Goal: Information Seeking & Learning: Learn about a topic

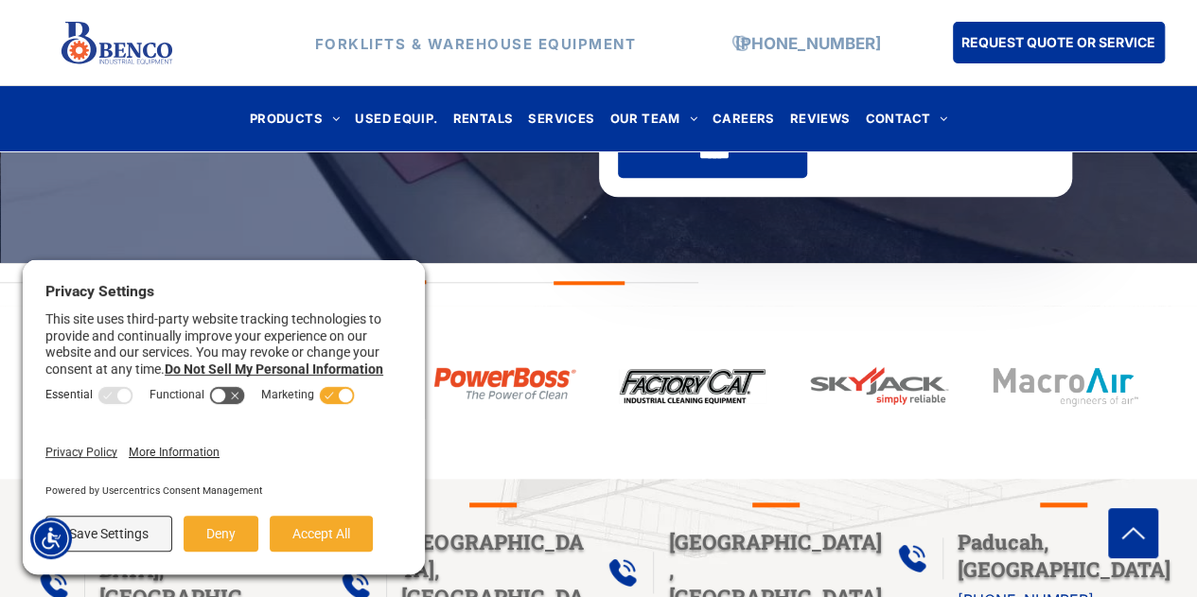
scroll to position [778, 0]
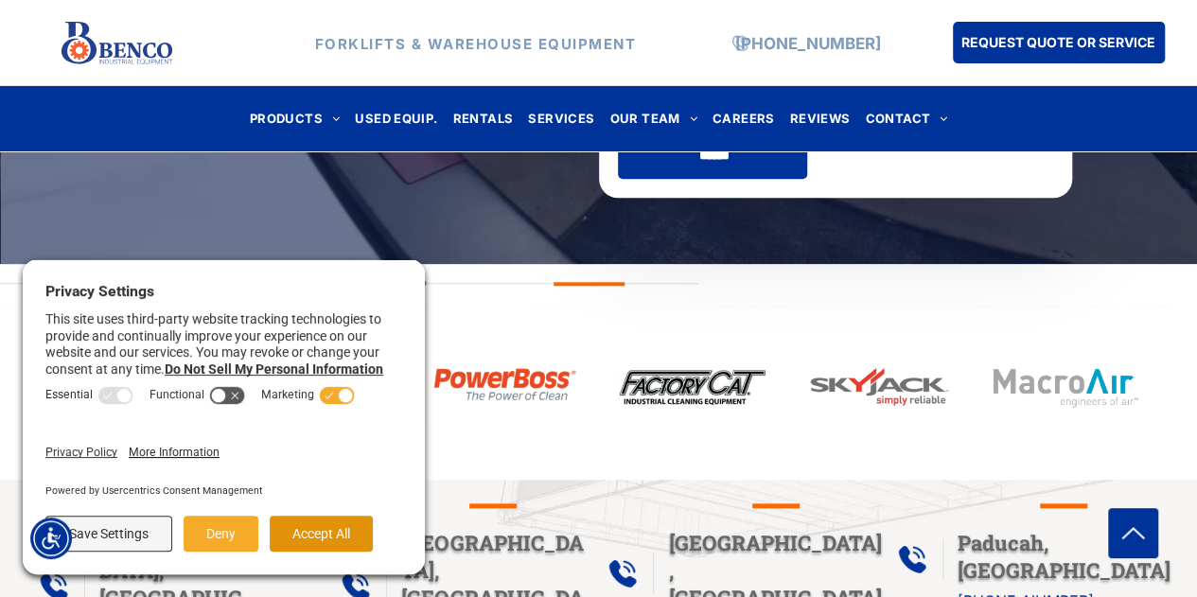
click at [307, 523] on button "Accept All" at bounding box center [321, 534] width 103 height 36
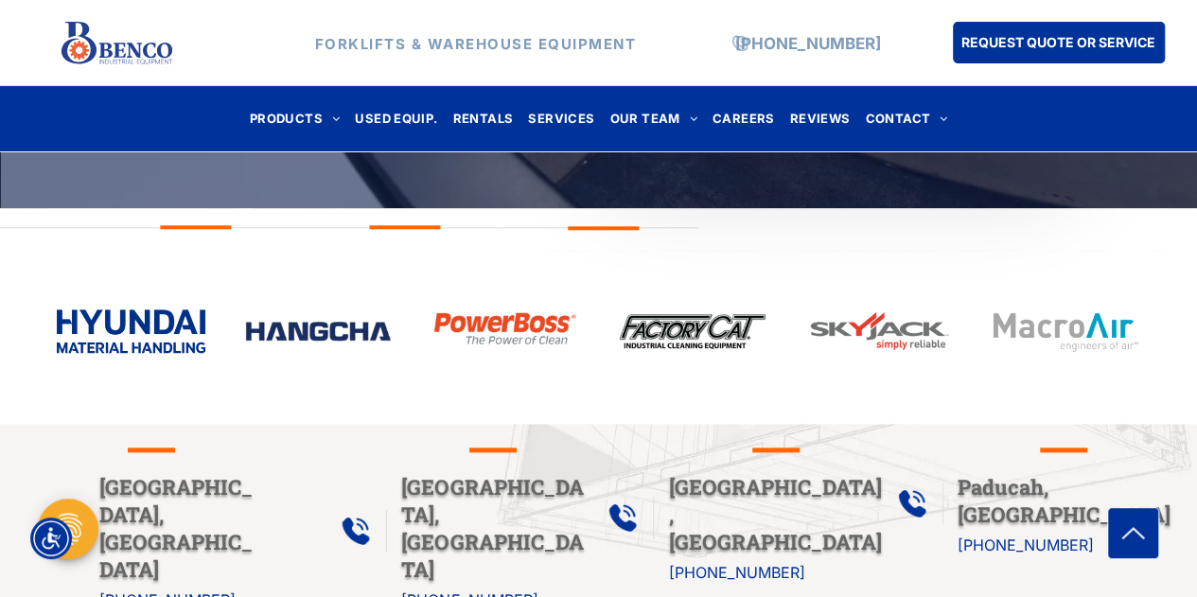
scroll to position [810, 0]
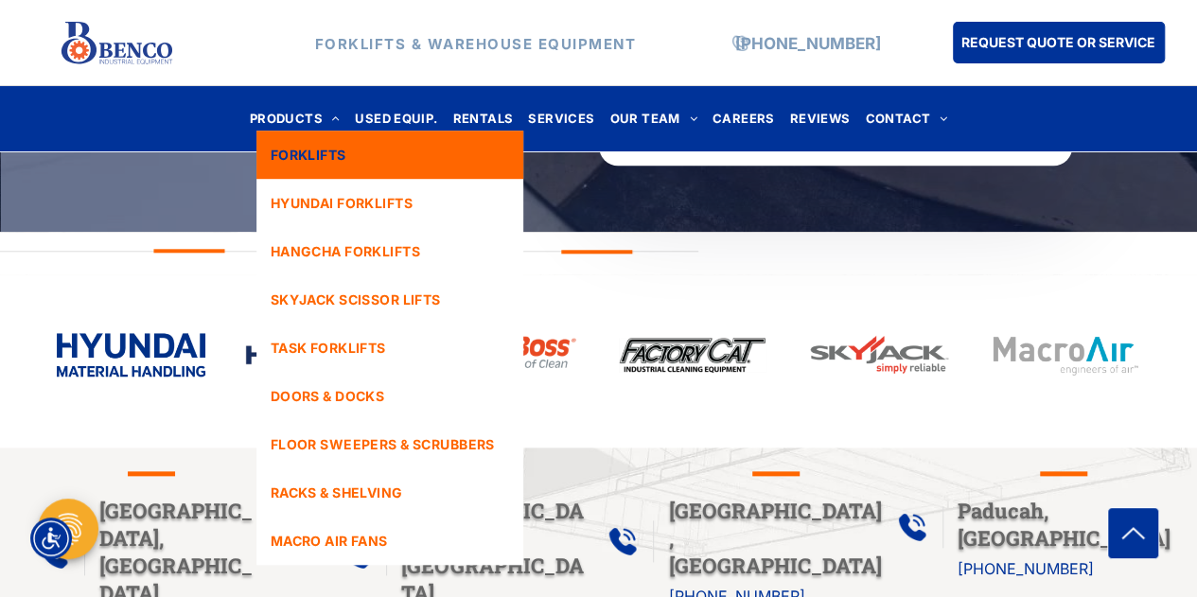
click at [317, 150] on span "FORKLIFTS" at bounding box center [309, 155] width 76 height 20
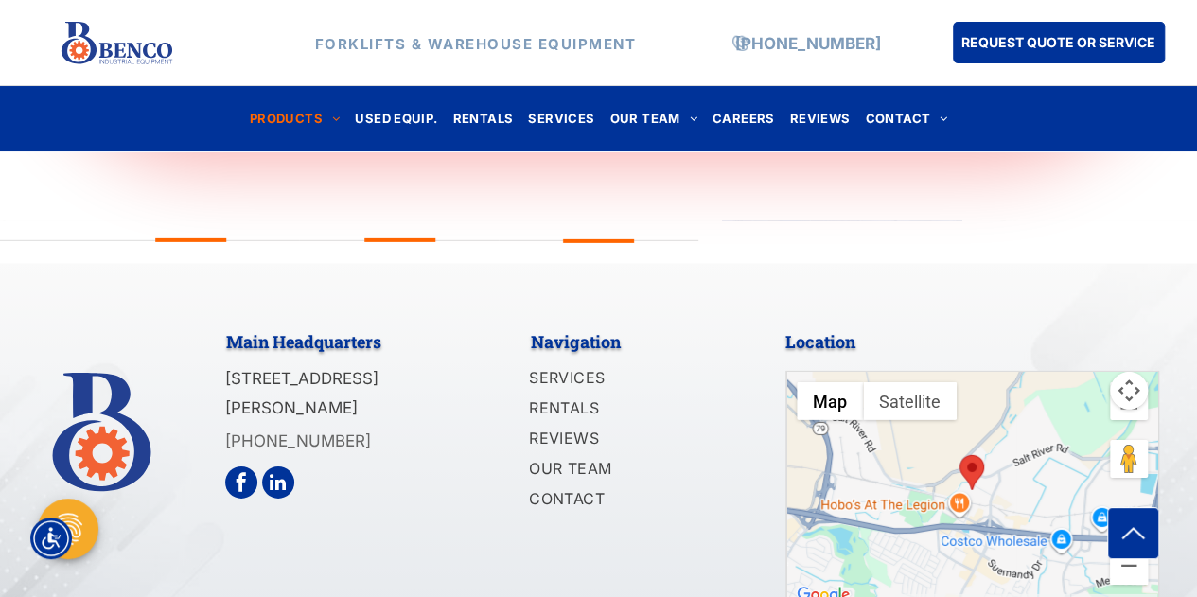
scroll to position [2723, 0]
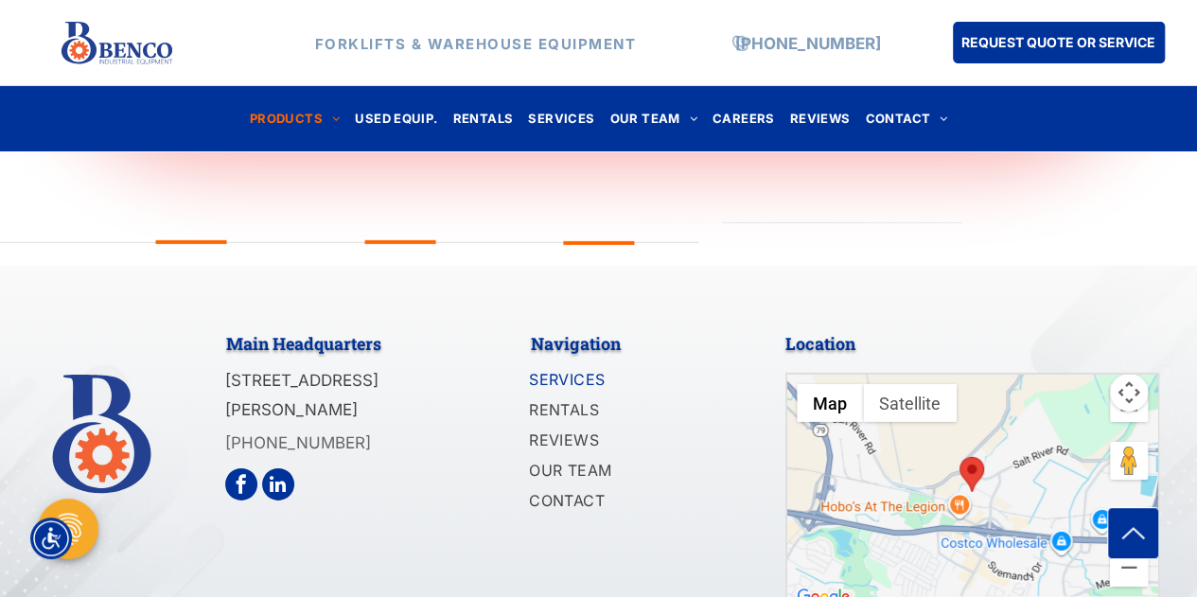
click at [581, 374] on span "SERVICES" at bounding box center [567, 379] width 77 height 23
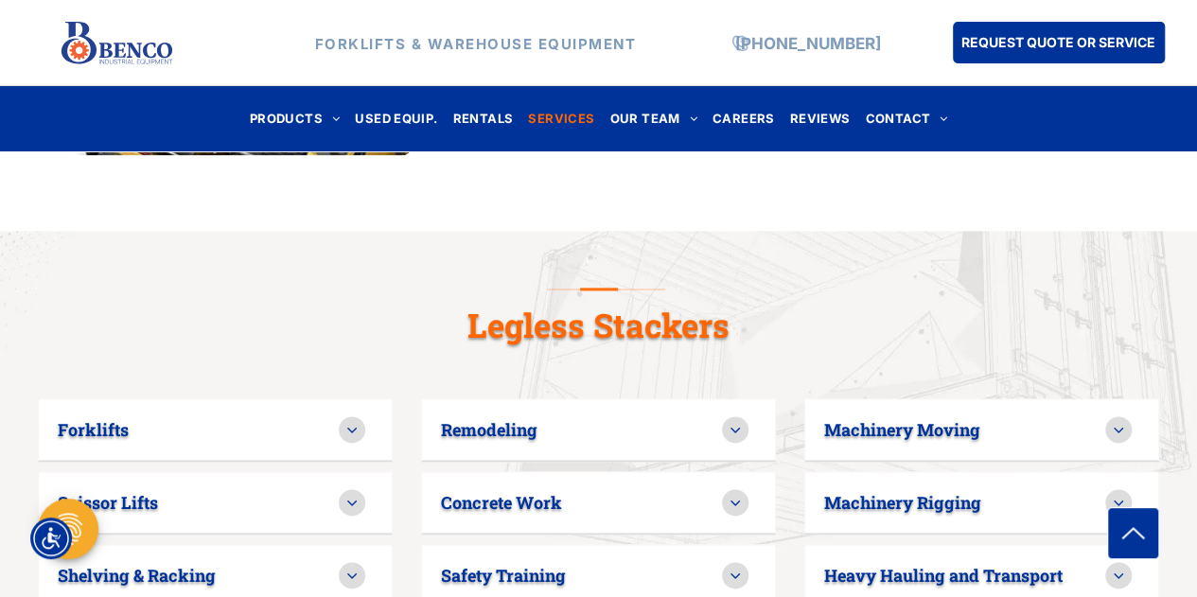
scroll to position [1160, 0]
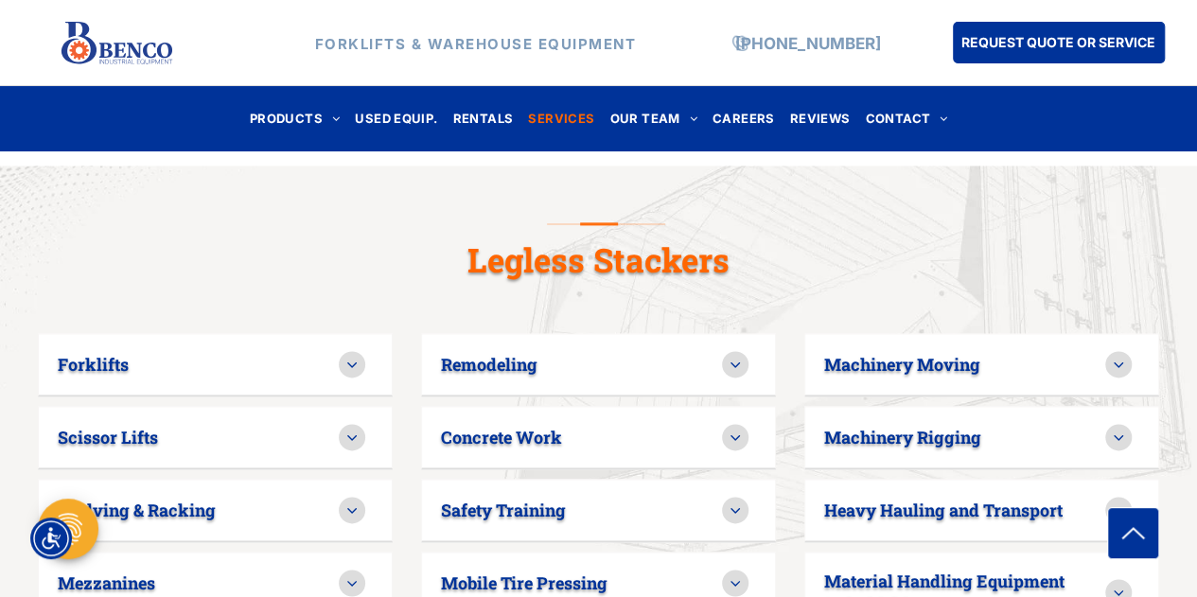
click at [346, 356] on icon at bounding box center [352, 364] width 17 height 17
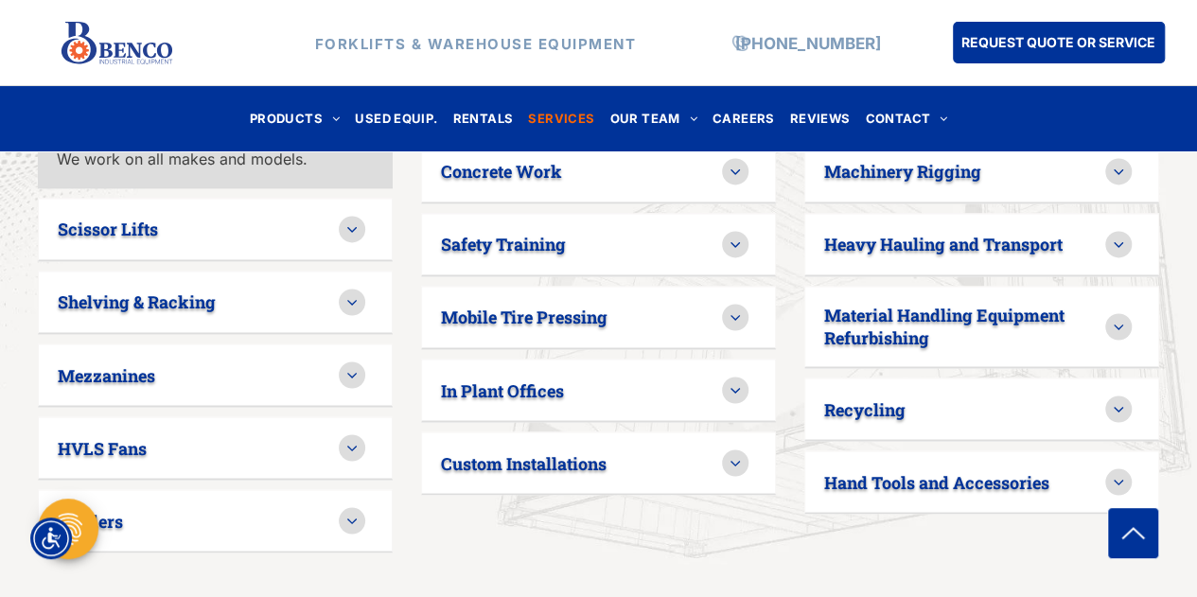
scroll to position [1462, 0]
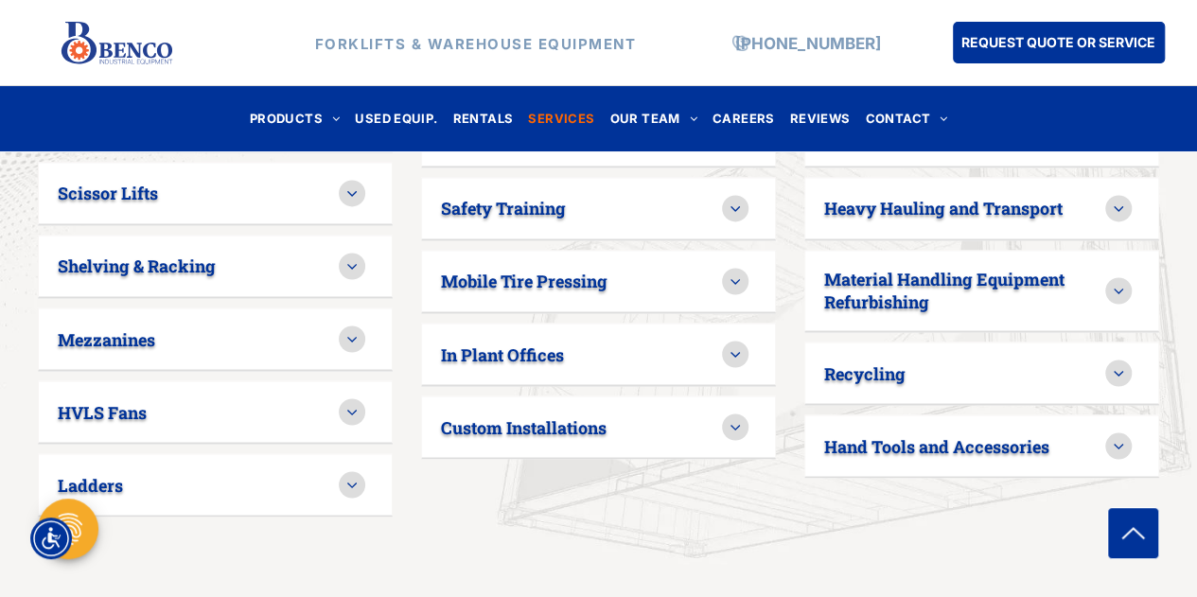
click at [1113, 364] on icon at bounding box center [1118, 372] width 17 height 17
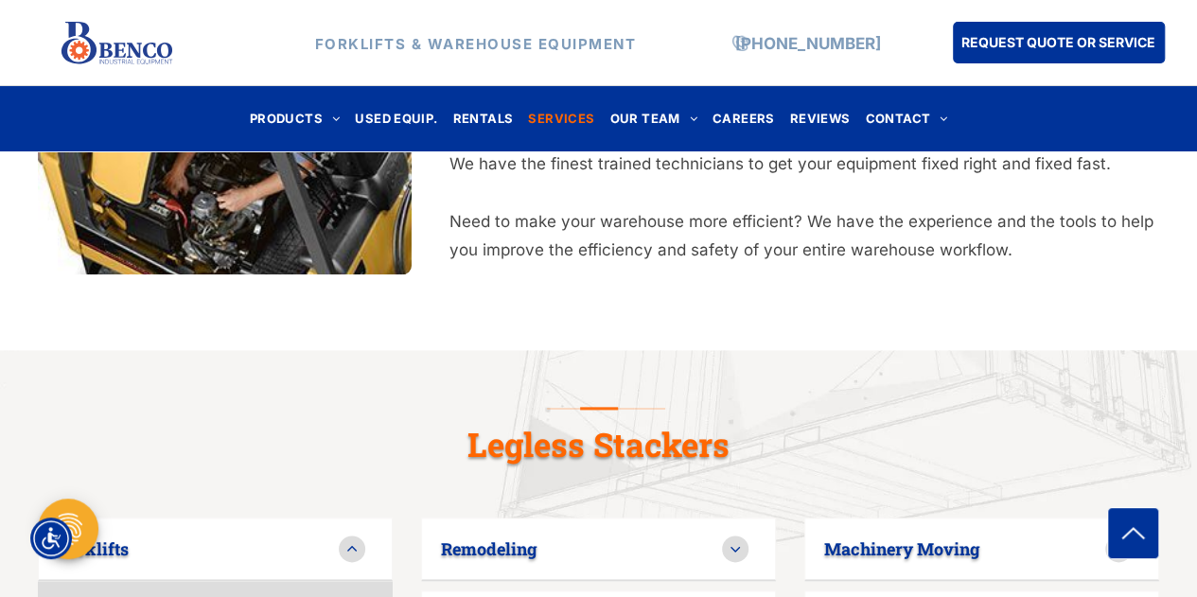
scroll to position [973, 0]
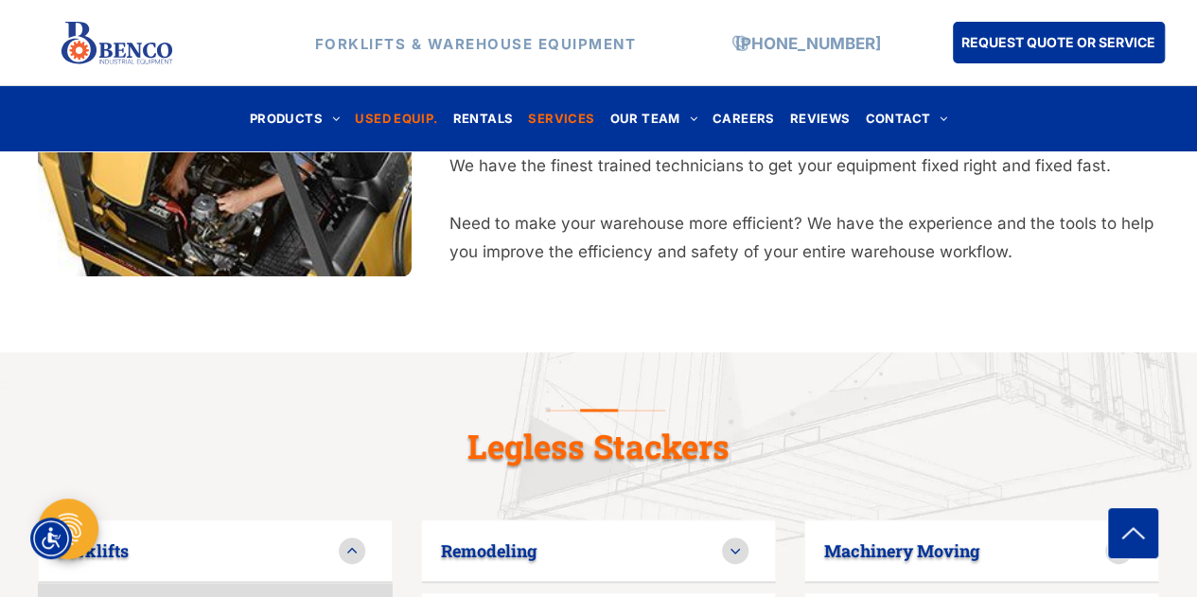
click at [394, 113] on span "USED EQUIP." at bounding box center [396, 119] width 82 height 26
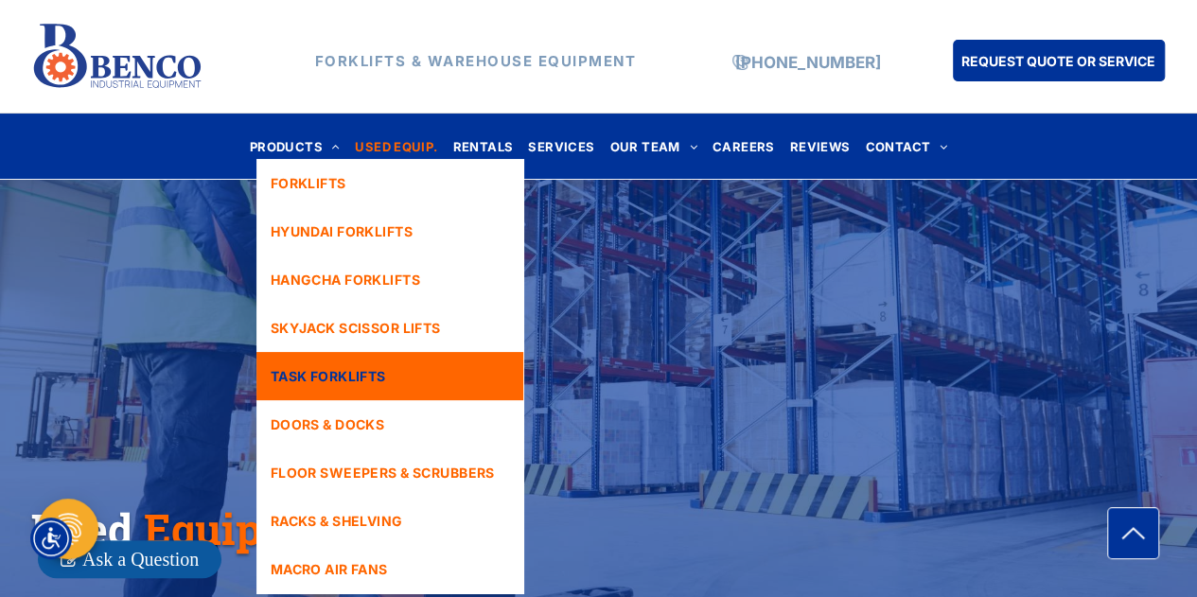
click at [381, 376] on span "TASK FORKLIFTS" at bounding box center [328, 376] width 115 height 20
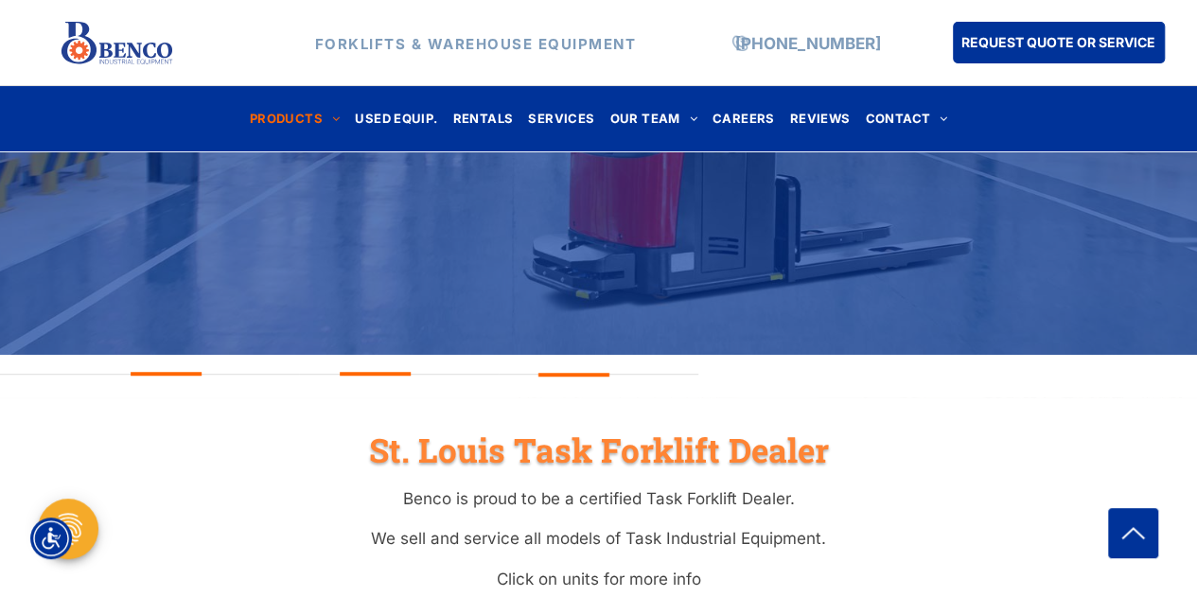
scroll to position [417, 0]
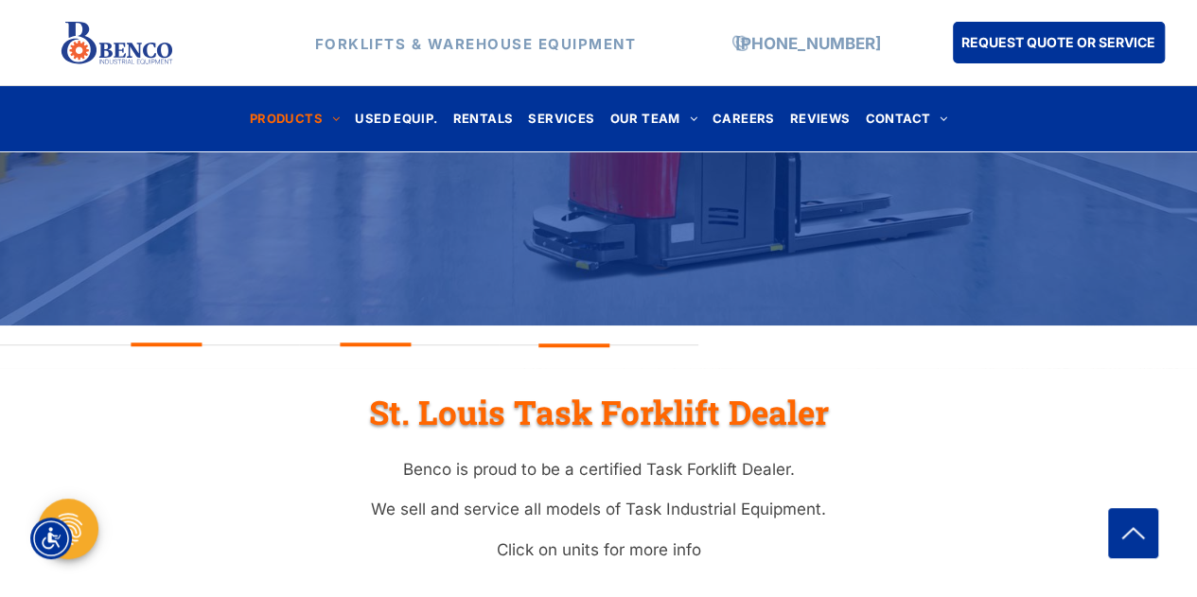
drag, startPoint x: 0, startPoint y: 0, endPoint x: 477, endPoint y: 488, distance: 682.1
click at [477, 488] on div "St. Louis Task Forklift Dealer Benco is proud to be a certified Task Forklift D…" at bounding box center [599, 470] width 1136 height 205
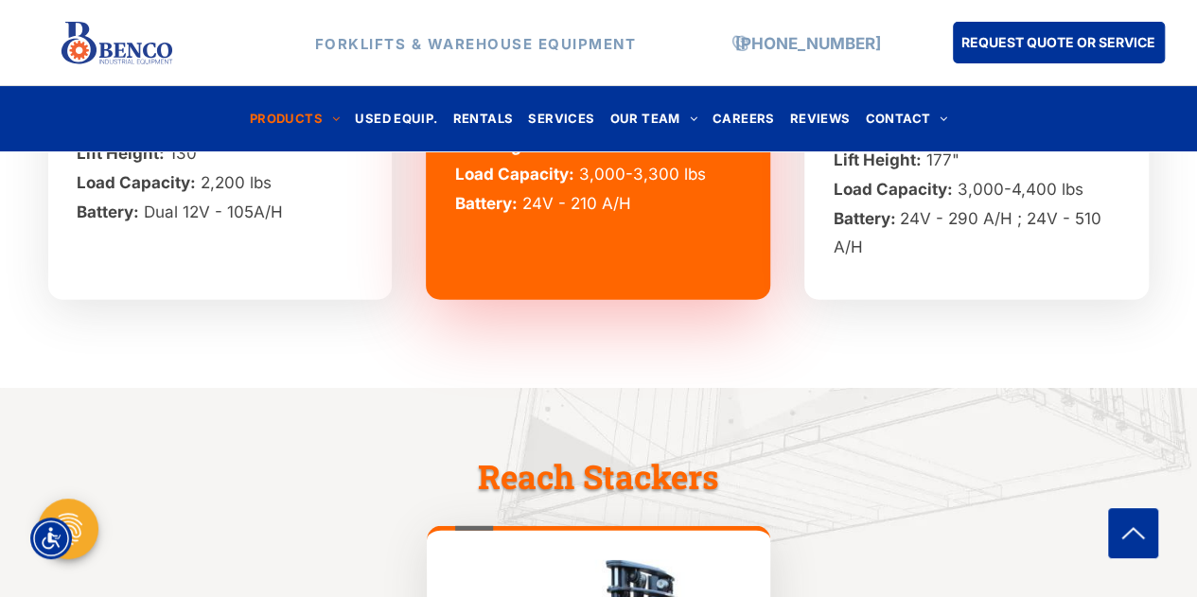
scroll to position [2103, 0]
